Goal: Register for event/course

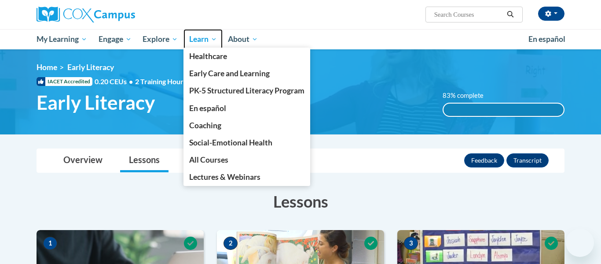
click at [199, 34] on span "Learn" at bounding box center [203, 39] width 28 height 11
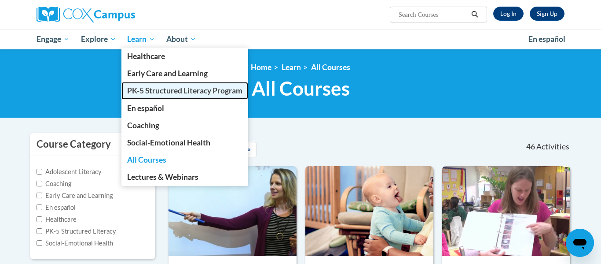
click at [154, 95] on span "PK-5 Structured Literacy Program" at bounding box center [184, 90] width 115 height 9
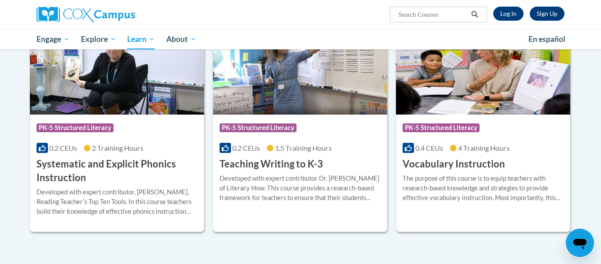
scroll to position [975, 0]
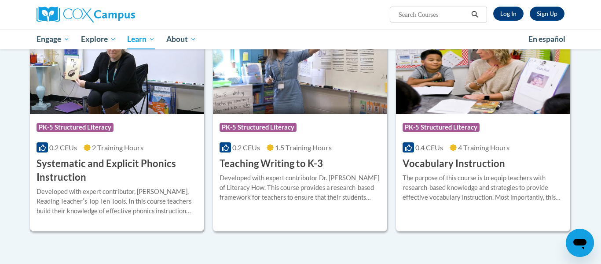
click at [126, 120] on div "Course Category: PK-5 Structured Literacy" at bounding box center [117, 128] width 161 height 20
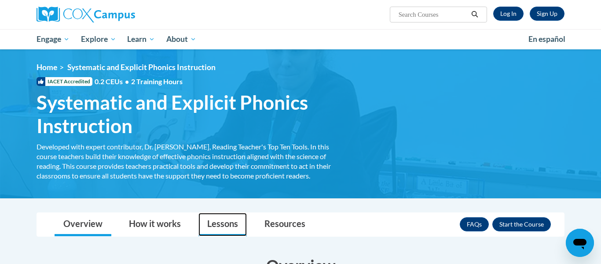
click at [219, 224] on link "Lessons" at bounding box center [222, 224] width 48 height 23
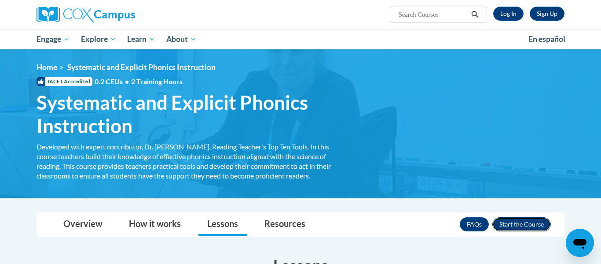
click at [519, 227] on button "Enroll" at bounding box center [521, 224] width 59 height 14
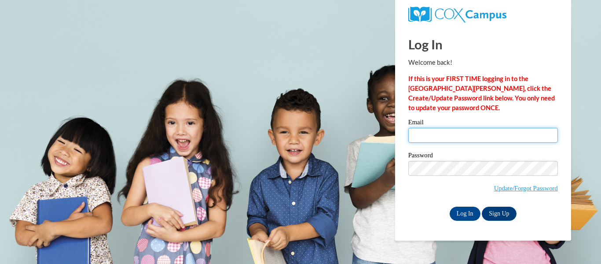
click at [455, 136] on input "Email" at bounding box center [483, 135] width 150 height 15
type input "jhenckel@lomira.k12.wi.us"
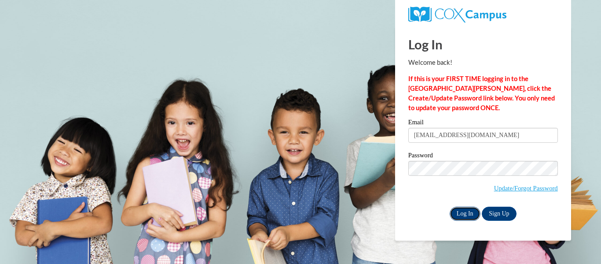
click at [462, 215] on input "Log In" at bounding box center [465, 213] width 31 height 14
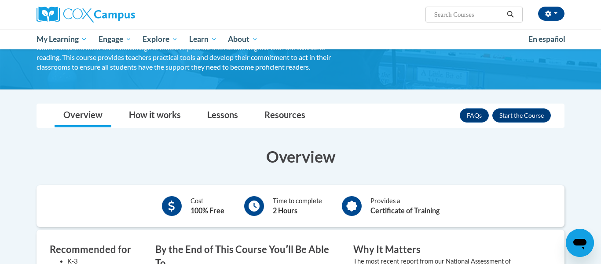
scroll to position [107, 0]
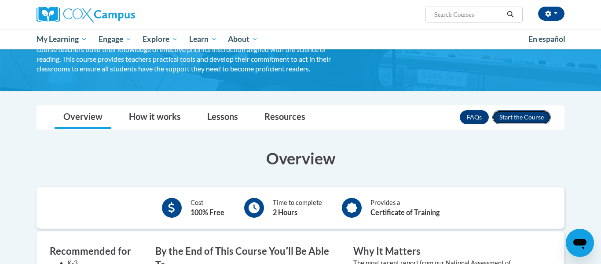
click at [540, 114] on button "Enroll" at bounding box center [521, 117] width 59 height 14
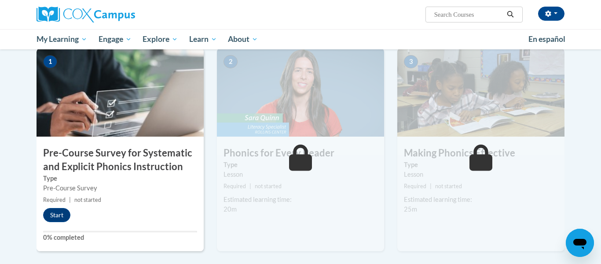
scroll to position [183, 0]
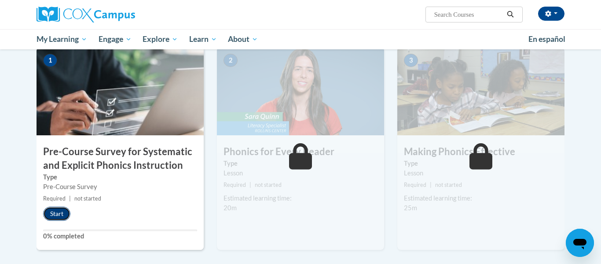
click at [62, 213] on button "Start" at bounding box center [56, 213] width 27 height 14
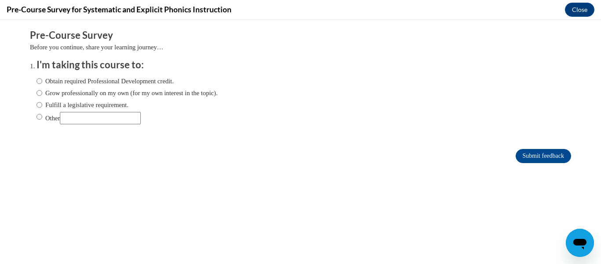
scroll to position [0, 0]
click at [42, 107] on label "Fulfill a legislative requirement." at bounding box center [83, 105] width 92 height 10
click at [42, 107] on input "Fulfill a legislative requirement." at bounding box center [40, 105] width 6 height 10
radio input "true"
click at [542, 158] on input "Submit feedback" at bounding box center [543, 156] width 55 height 14
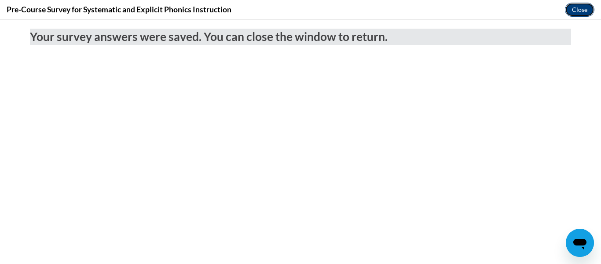
click at [581, 6] on button "Close" at bounding box center [579, 10] width 29 height 14
